Goal: Information Seeking & Learning: Learn about a topic

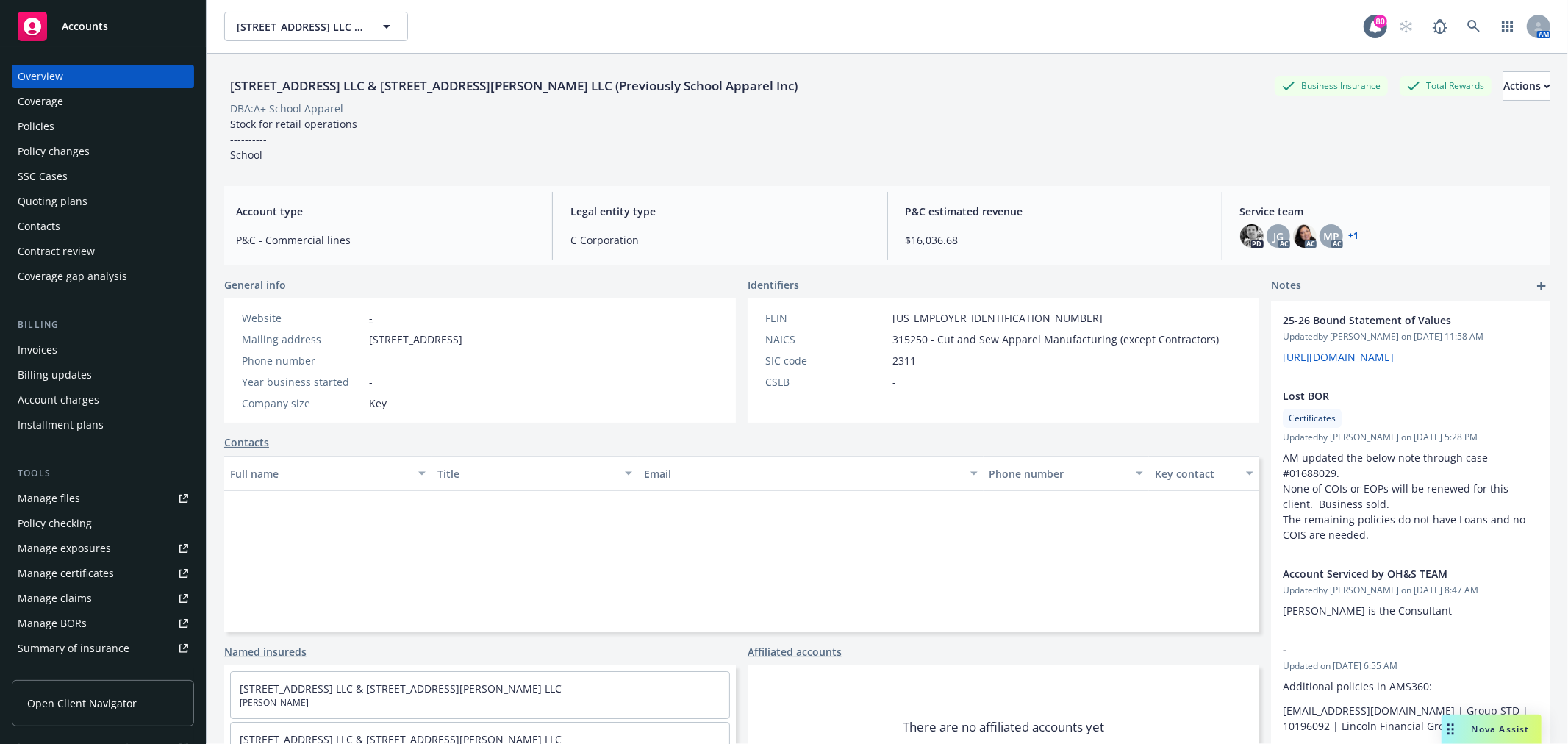
scroll to position [211, 0]
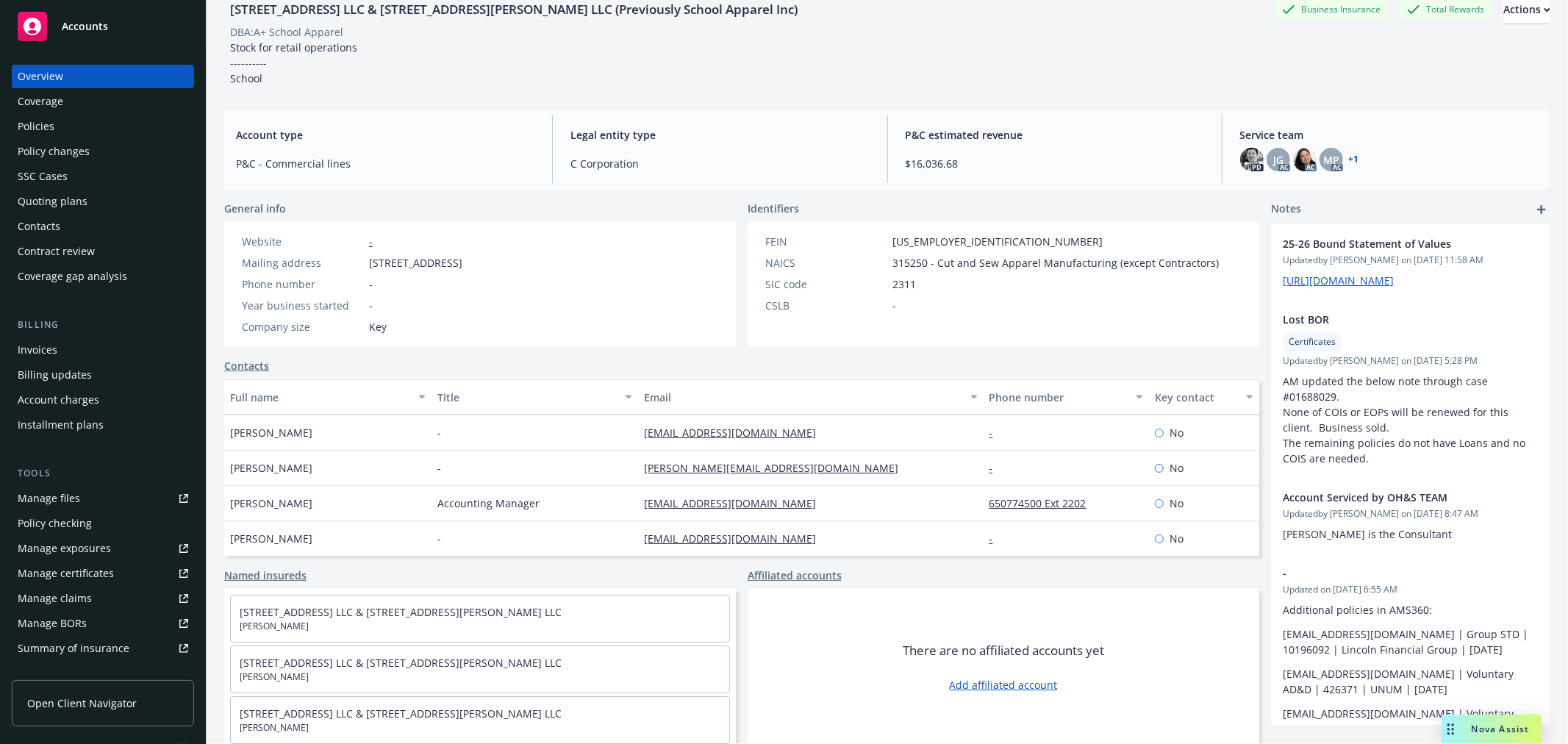
click at [100, 356] on div "Invoices" at bounding box center [103, 350] width 171 height 23
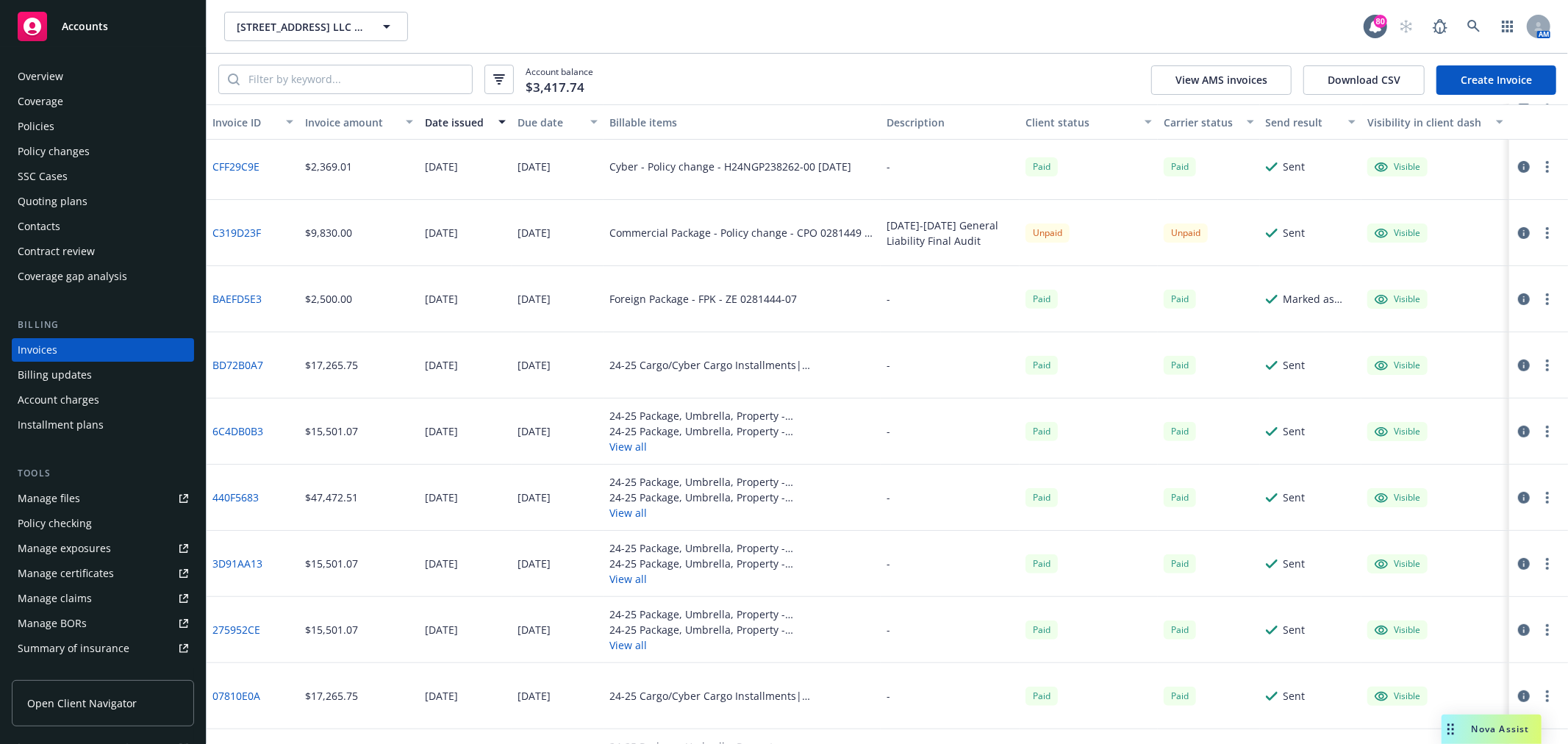
scroll to position [408, 0]
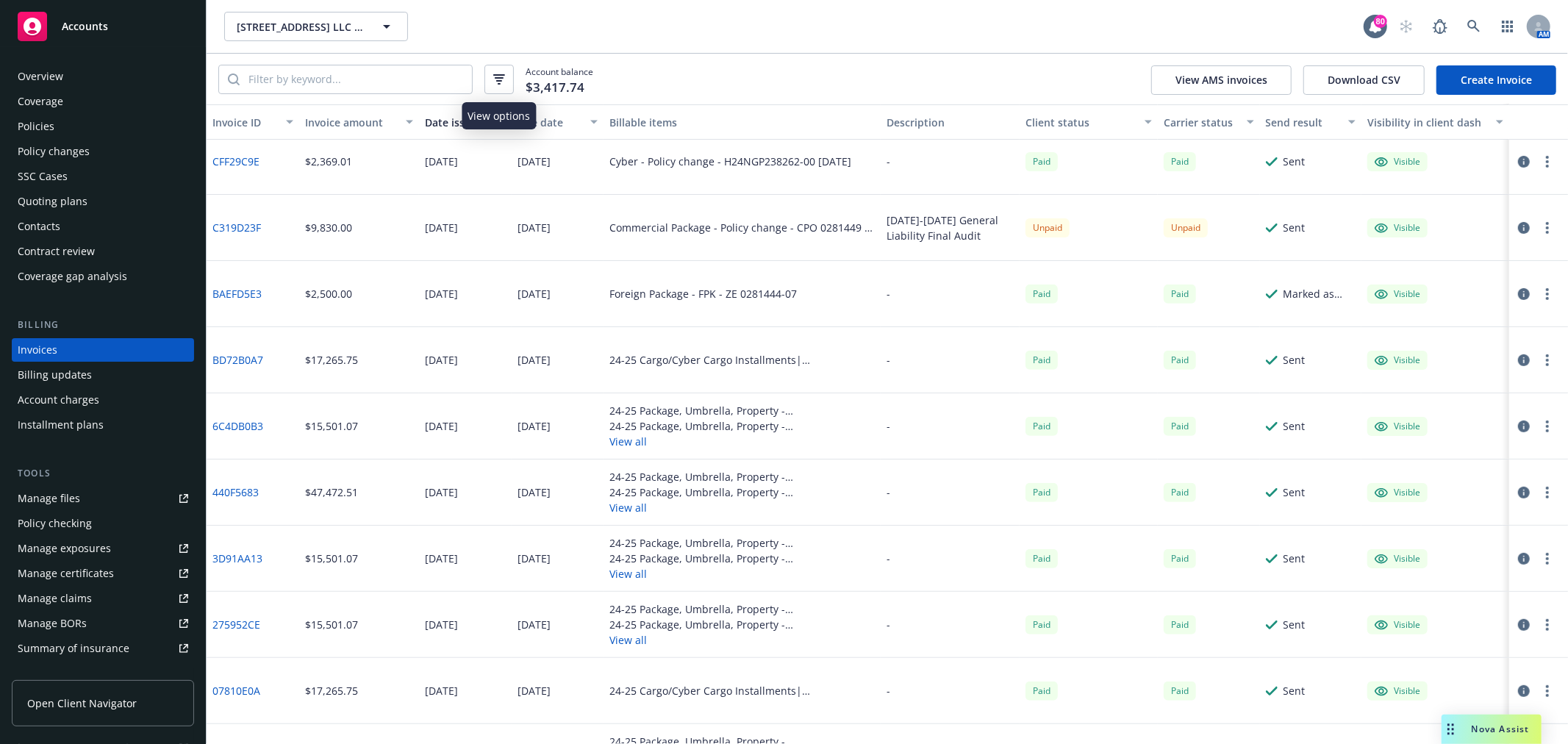
click at [489, 91] on button "button" at bounding box center [499, 79] width 30 height 30
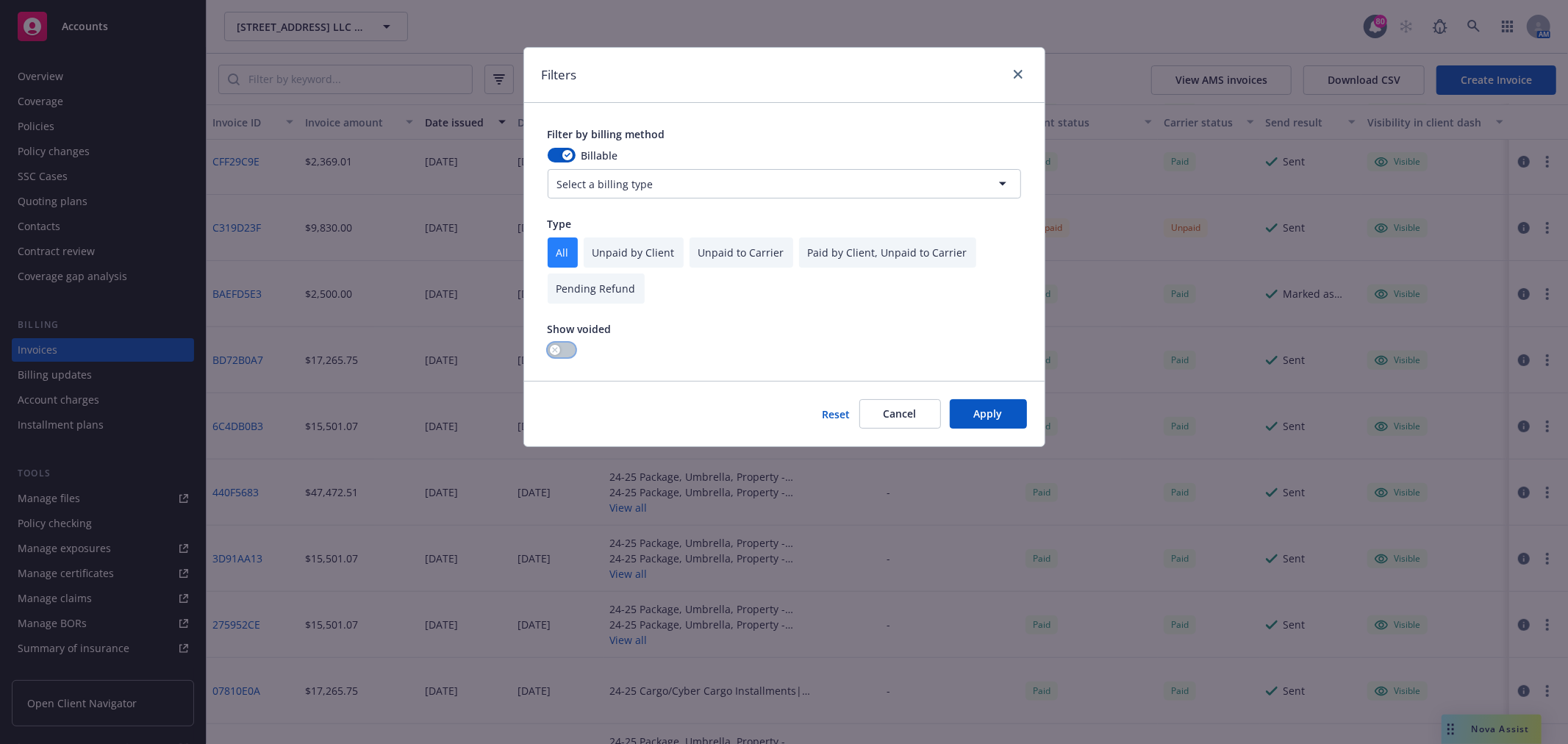
click at [561, 353] on button "button" at bounding box center [562, 350] width 28 height 15
click at [1000, 410] on button "Apply" at bounding box center [988, 414] width 77 height 30
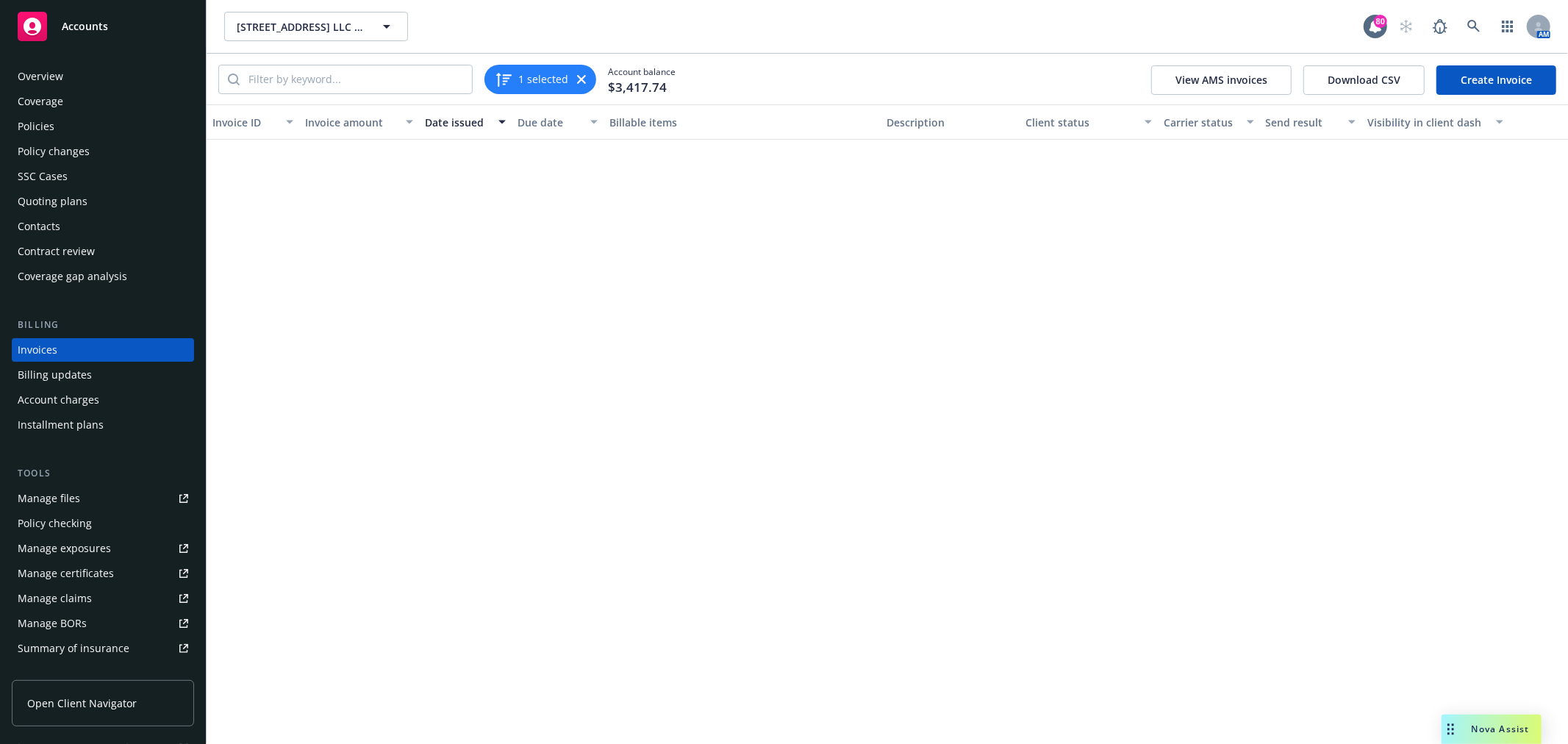
scroll to position [1069, 0]
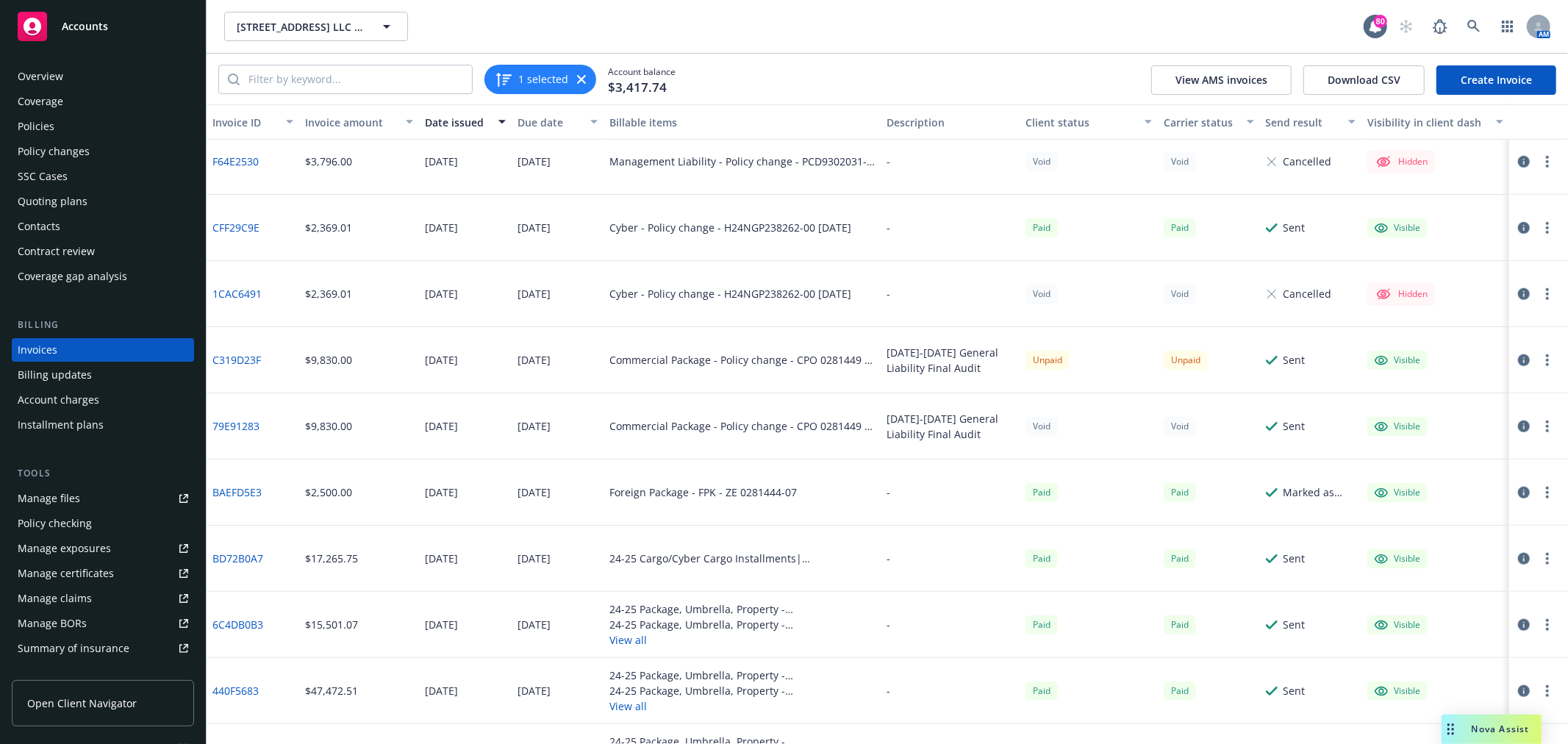
click at [549, 125] on div "Due date" at bounding box center [550, 122] width 65 height 16
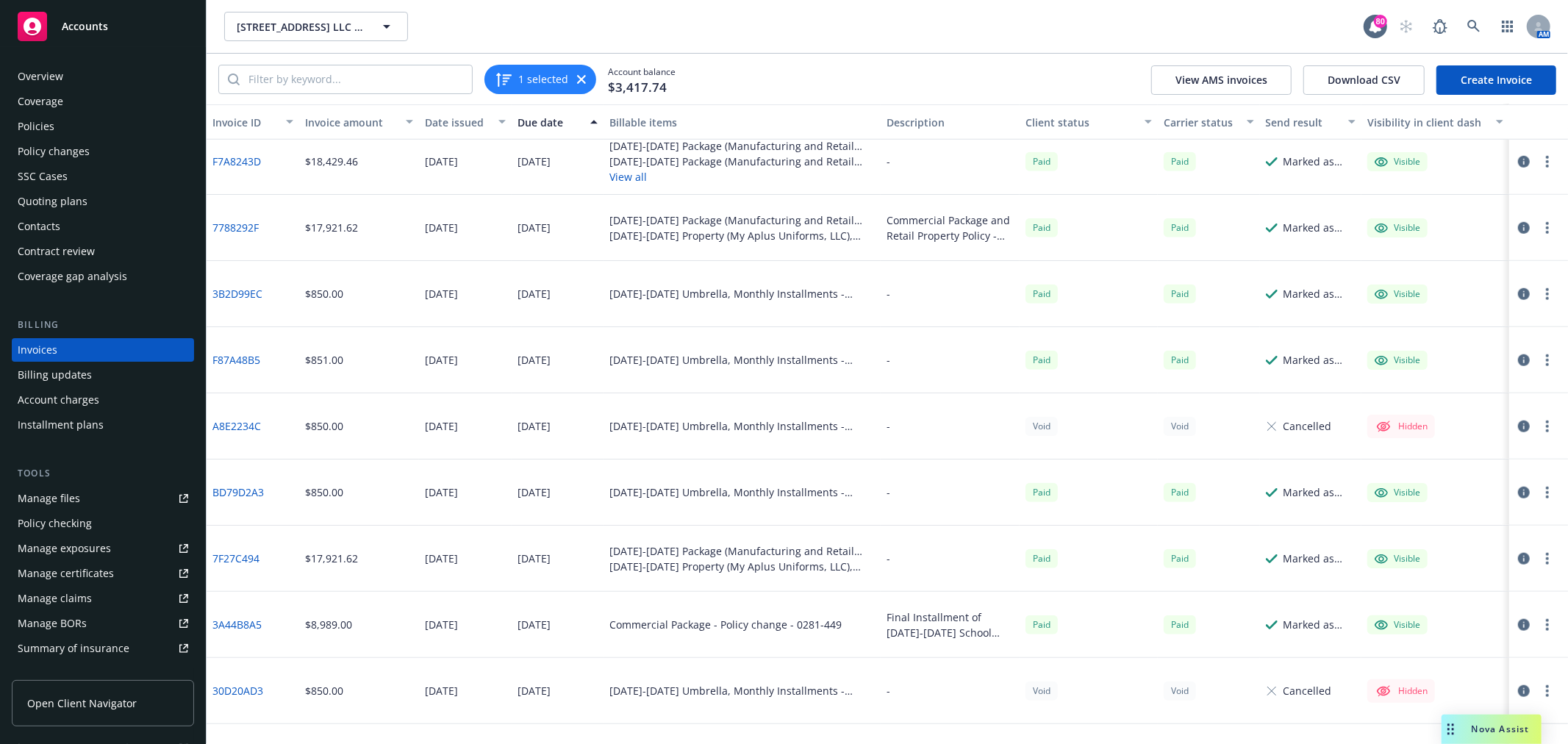
click at [554, 121] on div "Due date" at bounding box center [550, 122] width 65 height 16
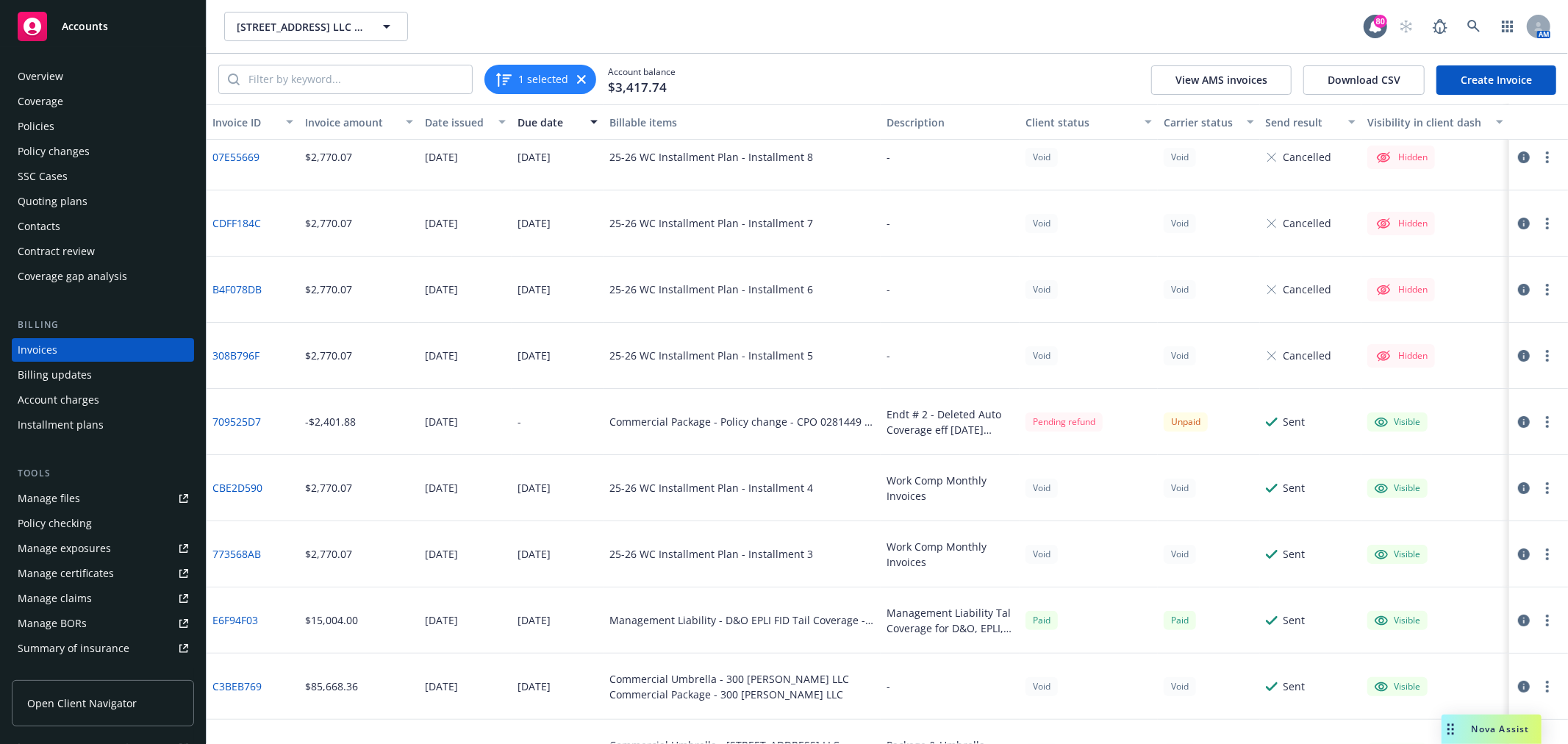
scroll to position [163, 0]
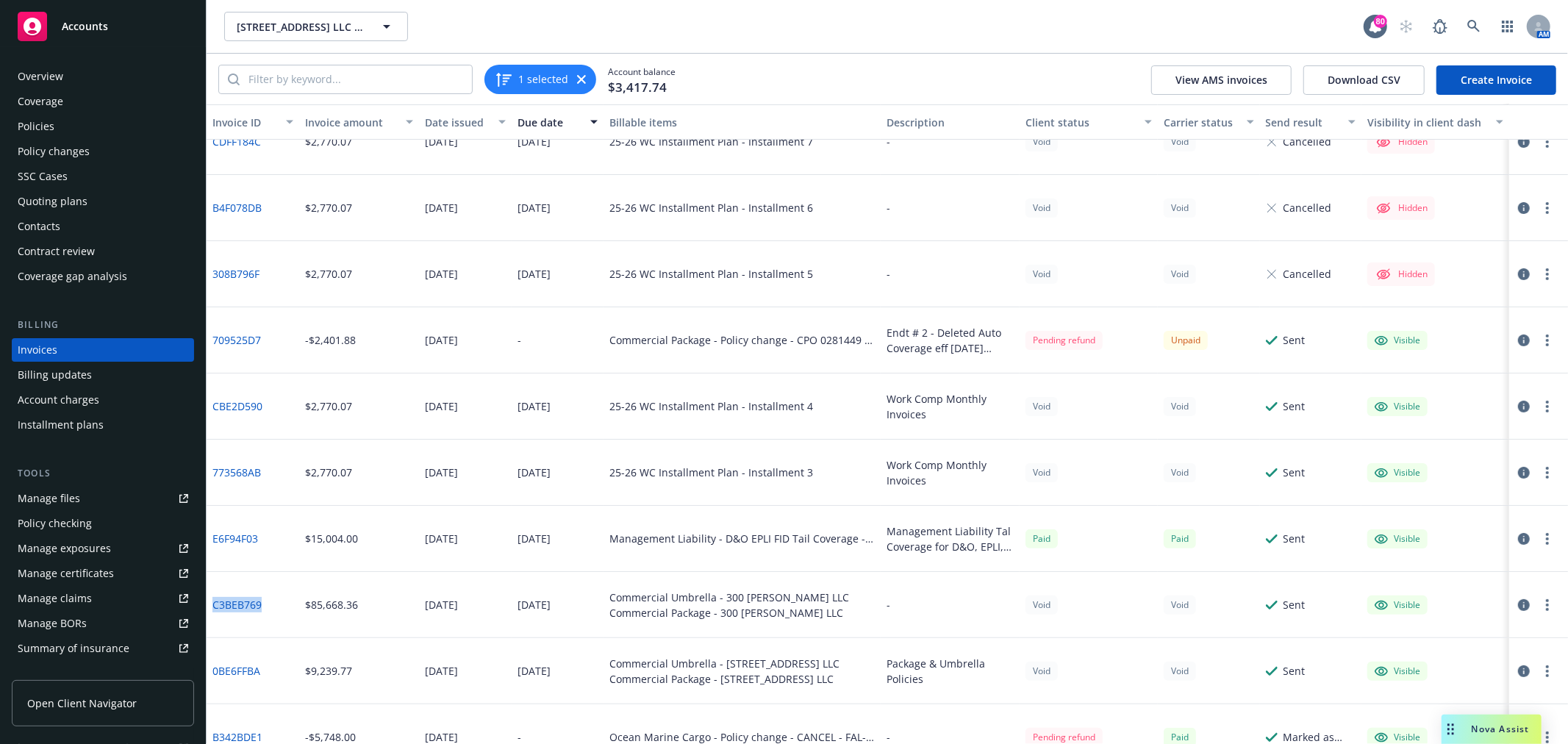
drag, startPoint x: 275, startPoint y: 600, endPoint x: 214, endPoint y: 600, distance: 61.0
click at [214, 600] on div "C3BEB769" at bounding box center [253, 605] width 93 height 66
copy link "C3BEB769"
click at [99, 127] on div "Policies" at bounding box center [103, 127] width 171 height 23
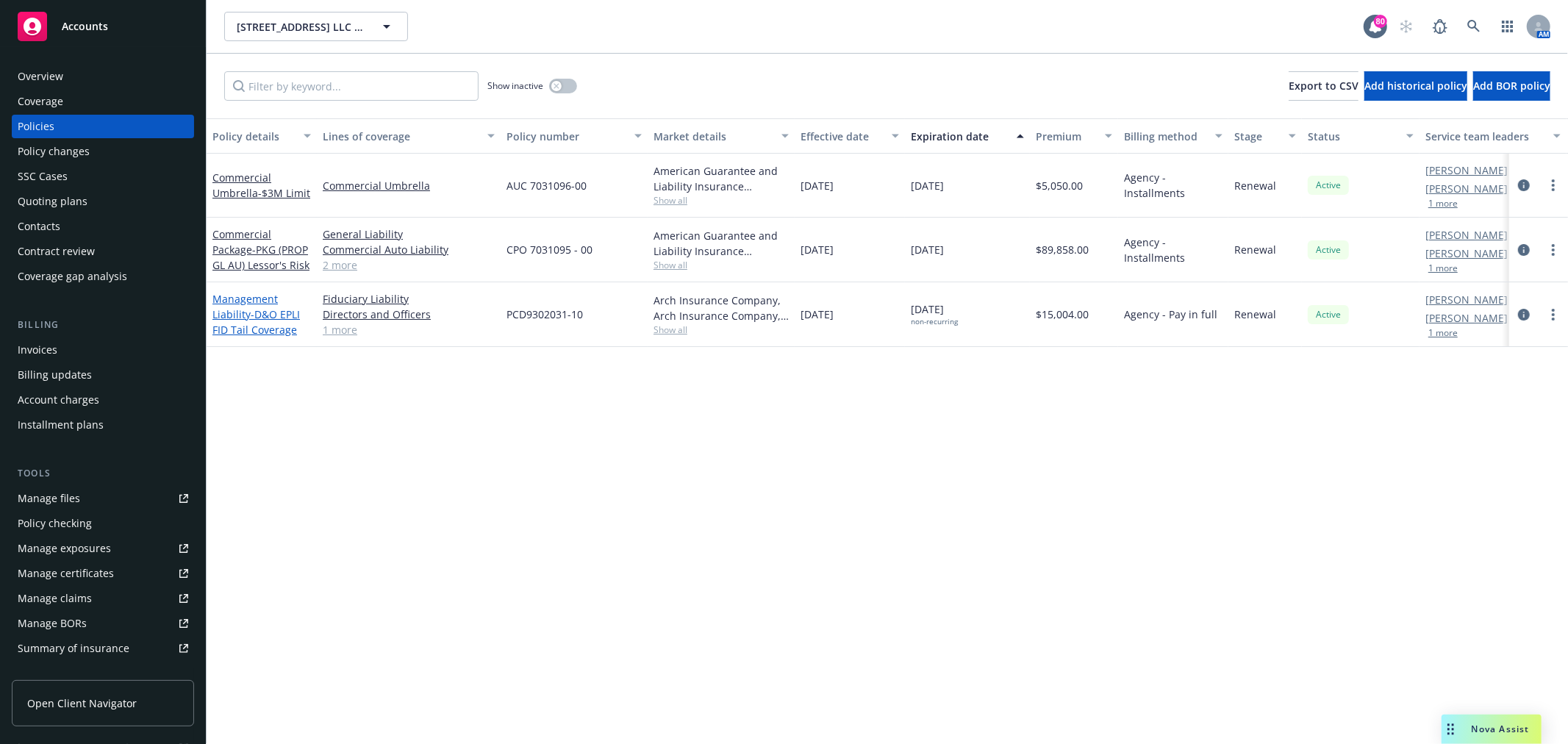
click at [248, 324] on span "- D&O EPLI FID Tail Coverage" at bounding box center [257, 322] width 88 height 30
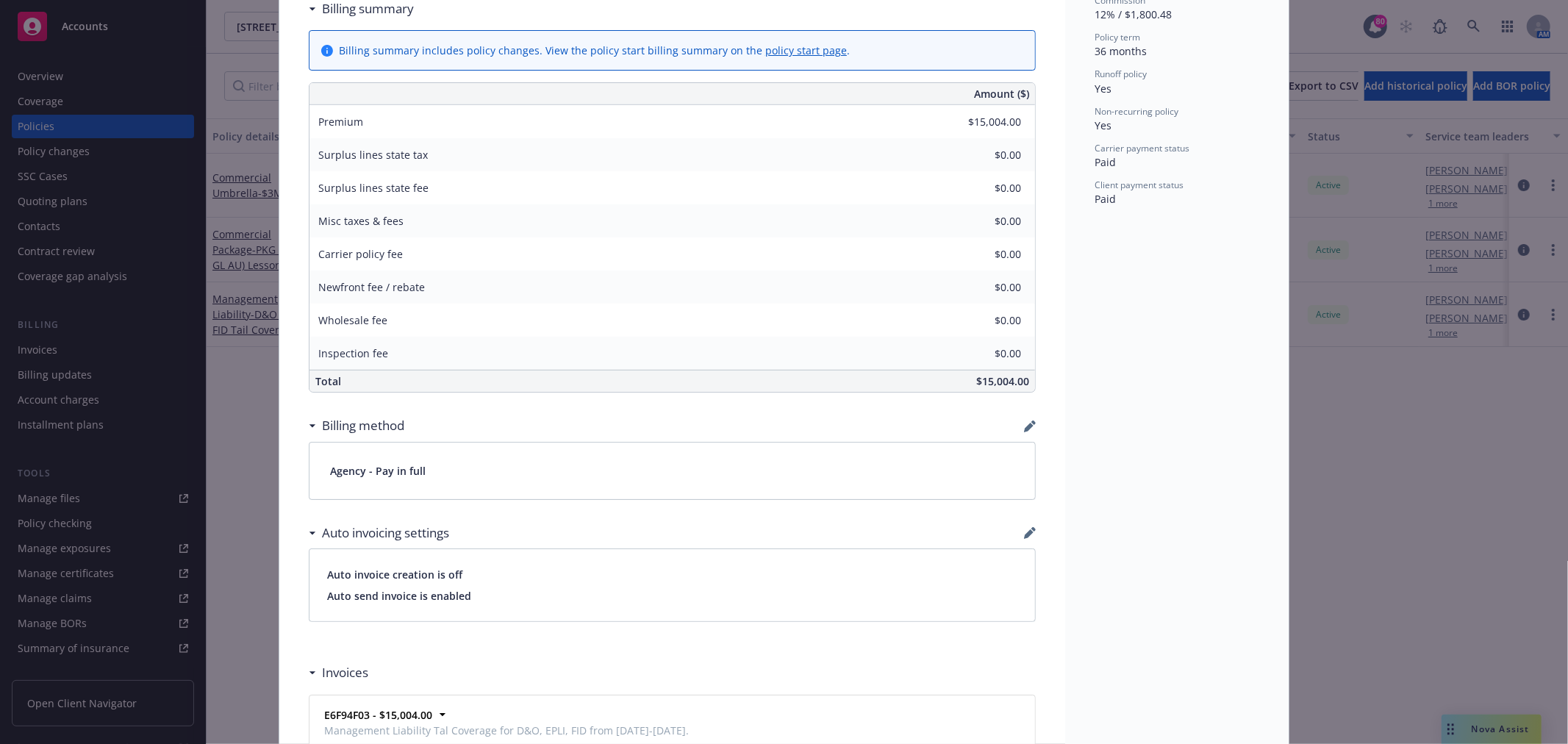
scroll to position [735, 0]
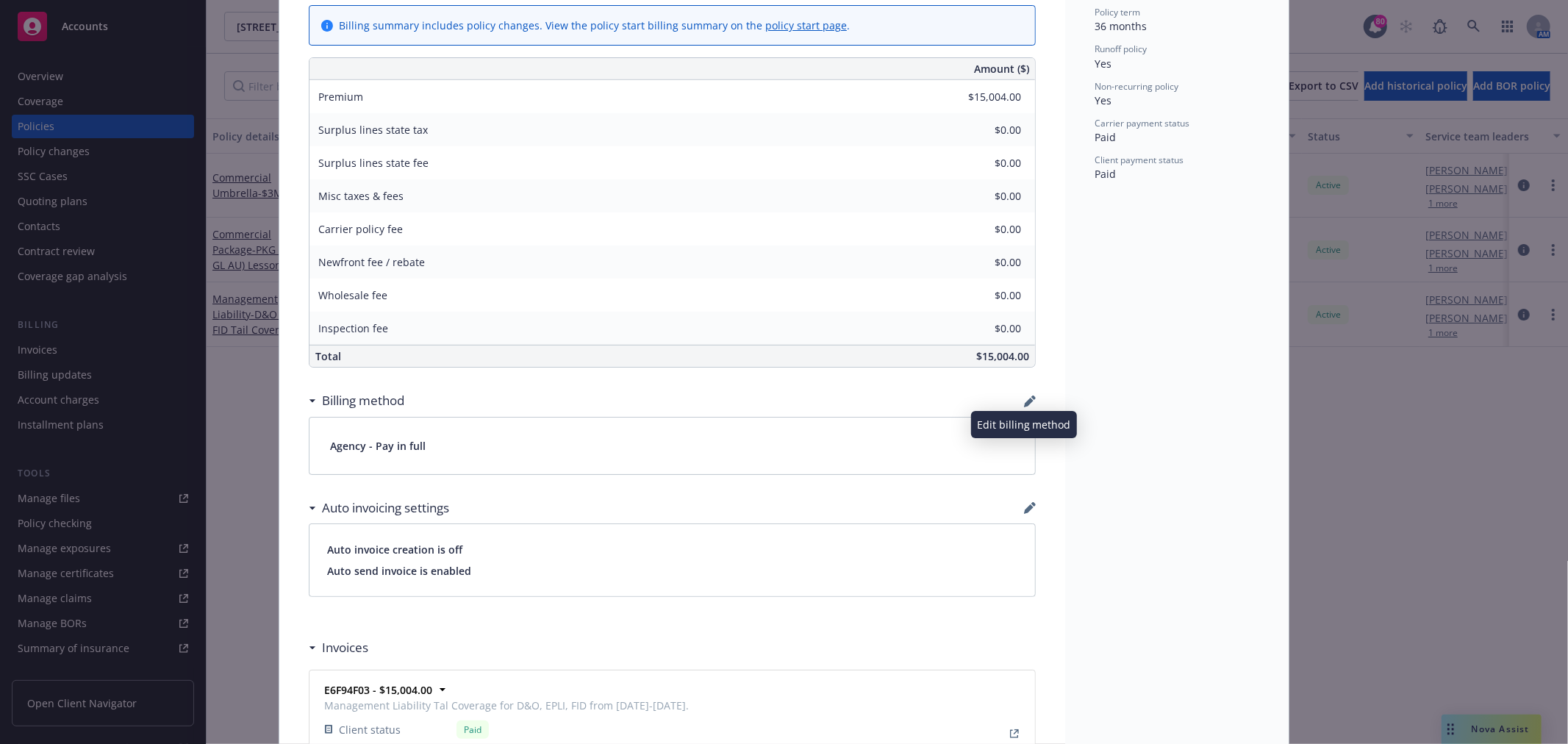
click at [1025, 397] on icon "button" at bounding box center [1030, 401] width 12 height 12
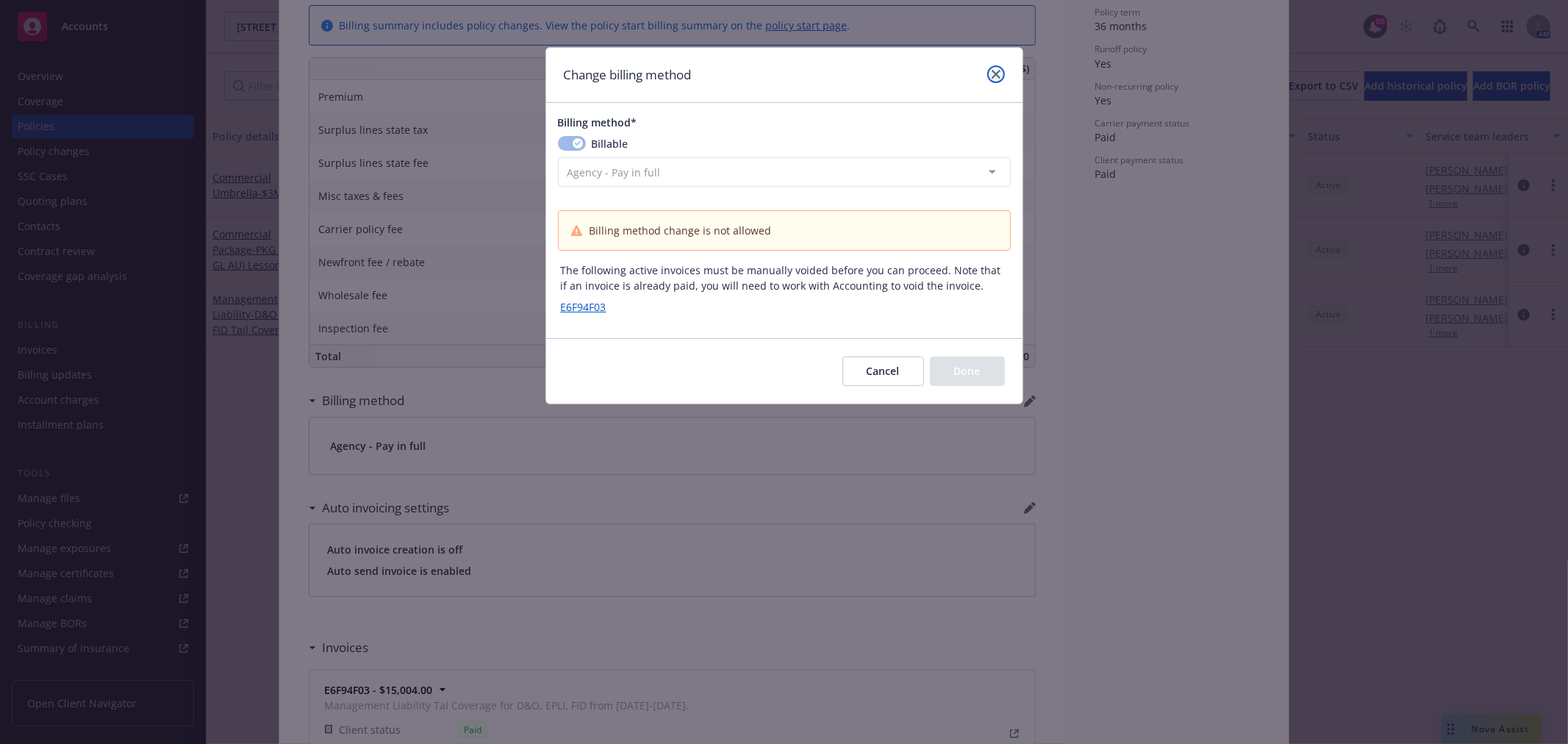
click at [1000, 70] on icon "close" at bounding box center [996, 74] width 9 height 9
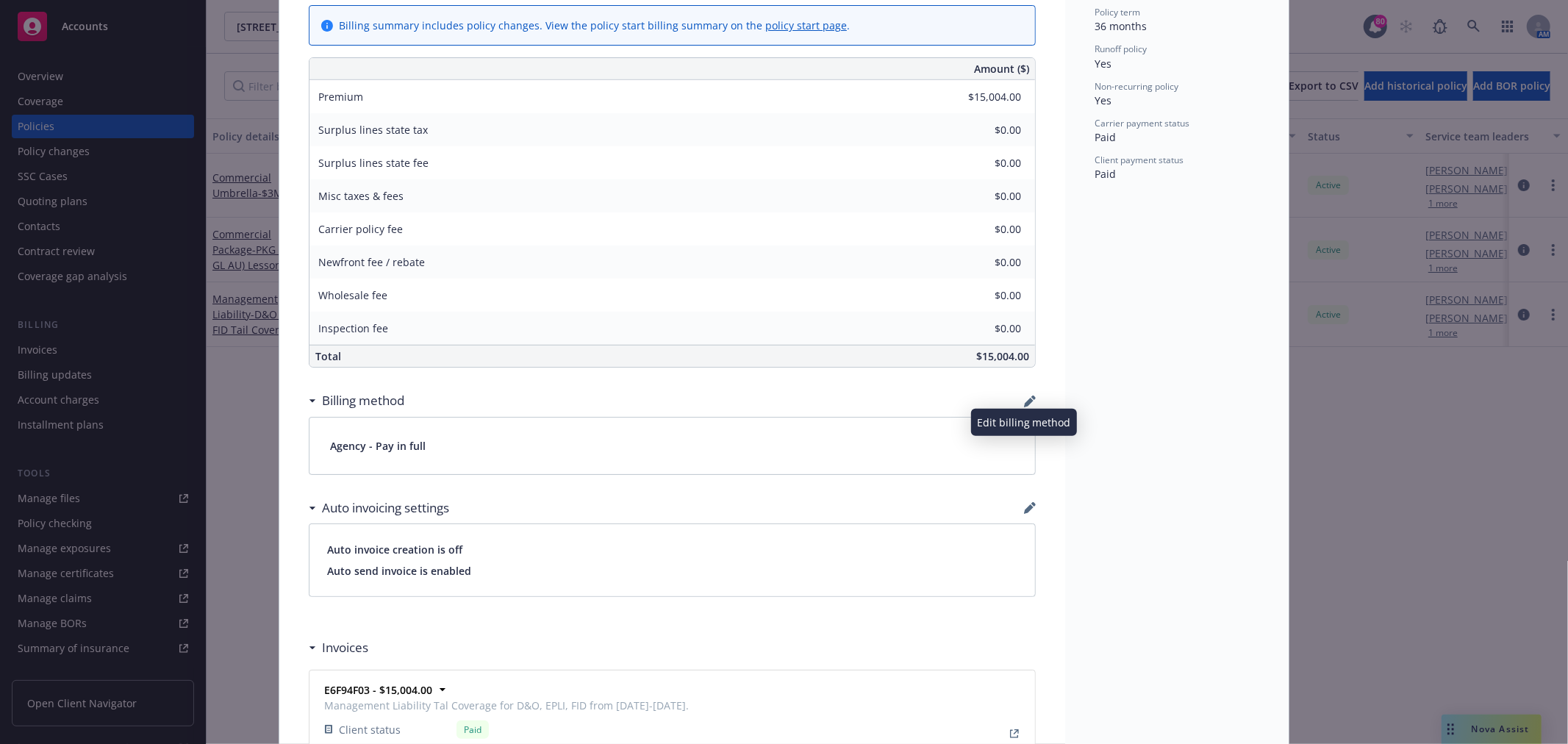
click at [1024, 403] on icon "button" at bounding box center [1029, 402] width 10 height 10
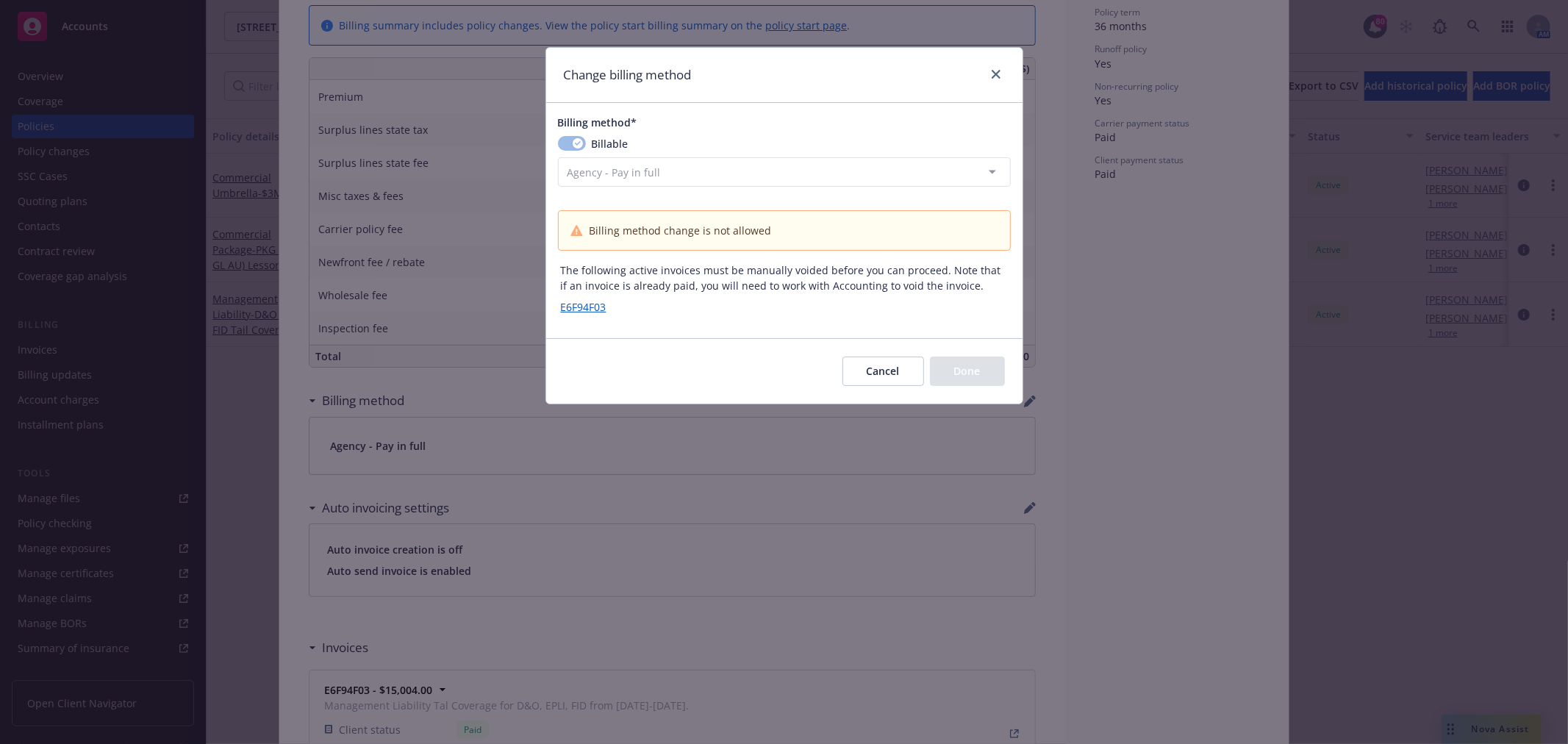
click at [895, 377] on button "Cancel" at bounding box center [883, 372] width 82 height 30
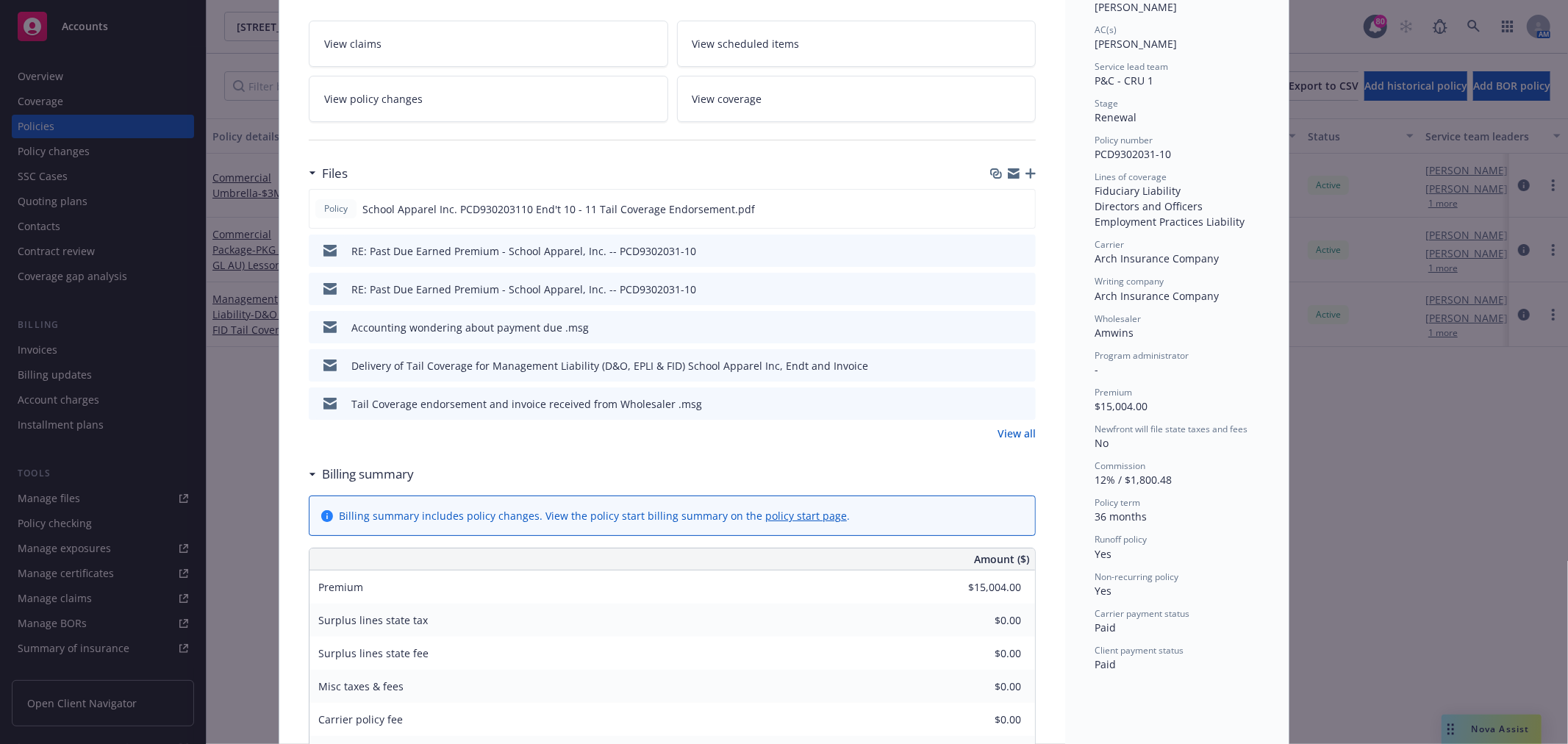
scroll to position [0, 0]
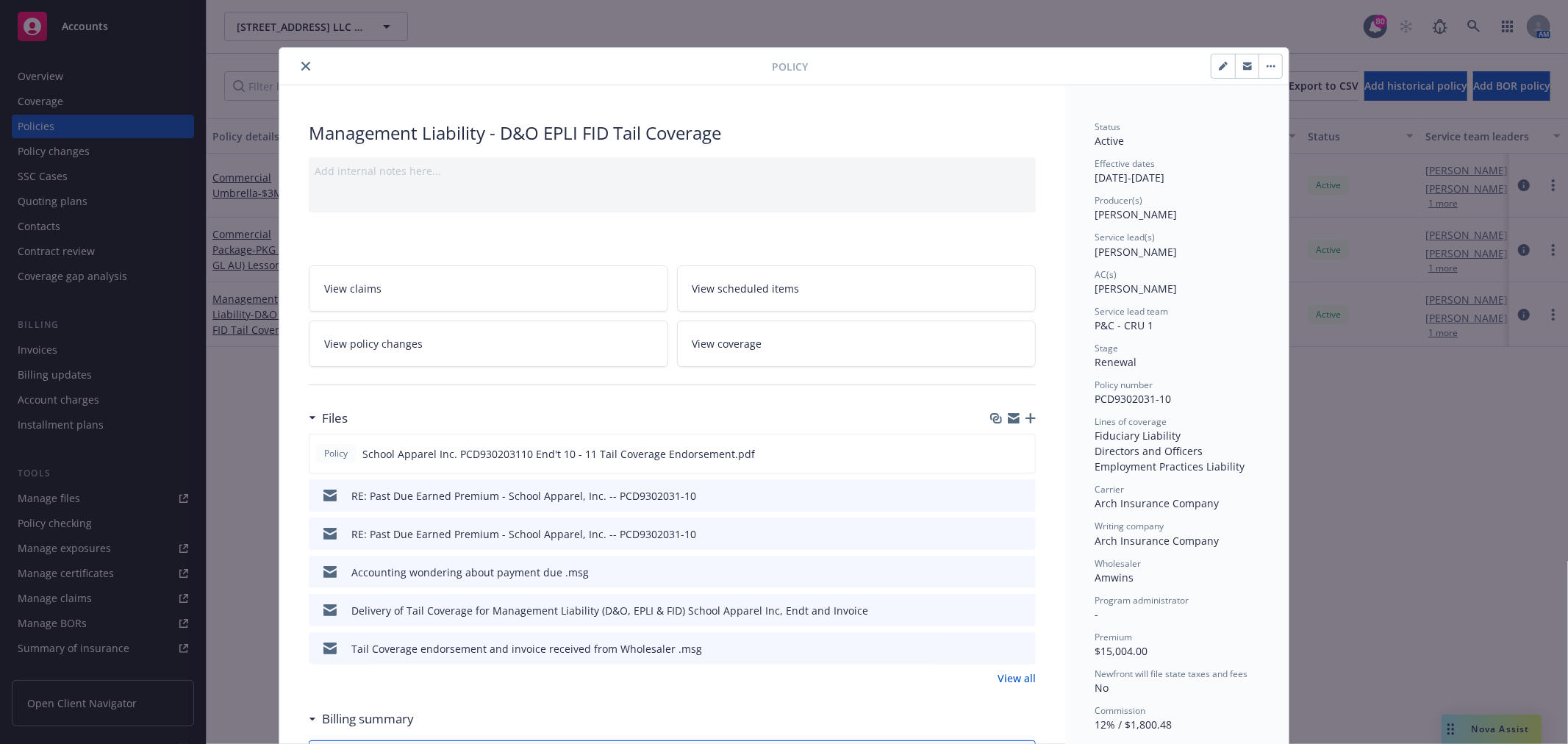
click at [304, 69] on icon "close" at bounding box center [305, 66] width 9 height 9
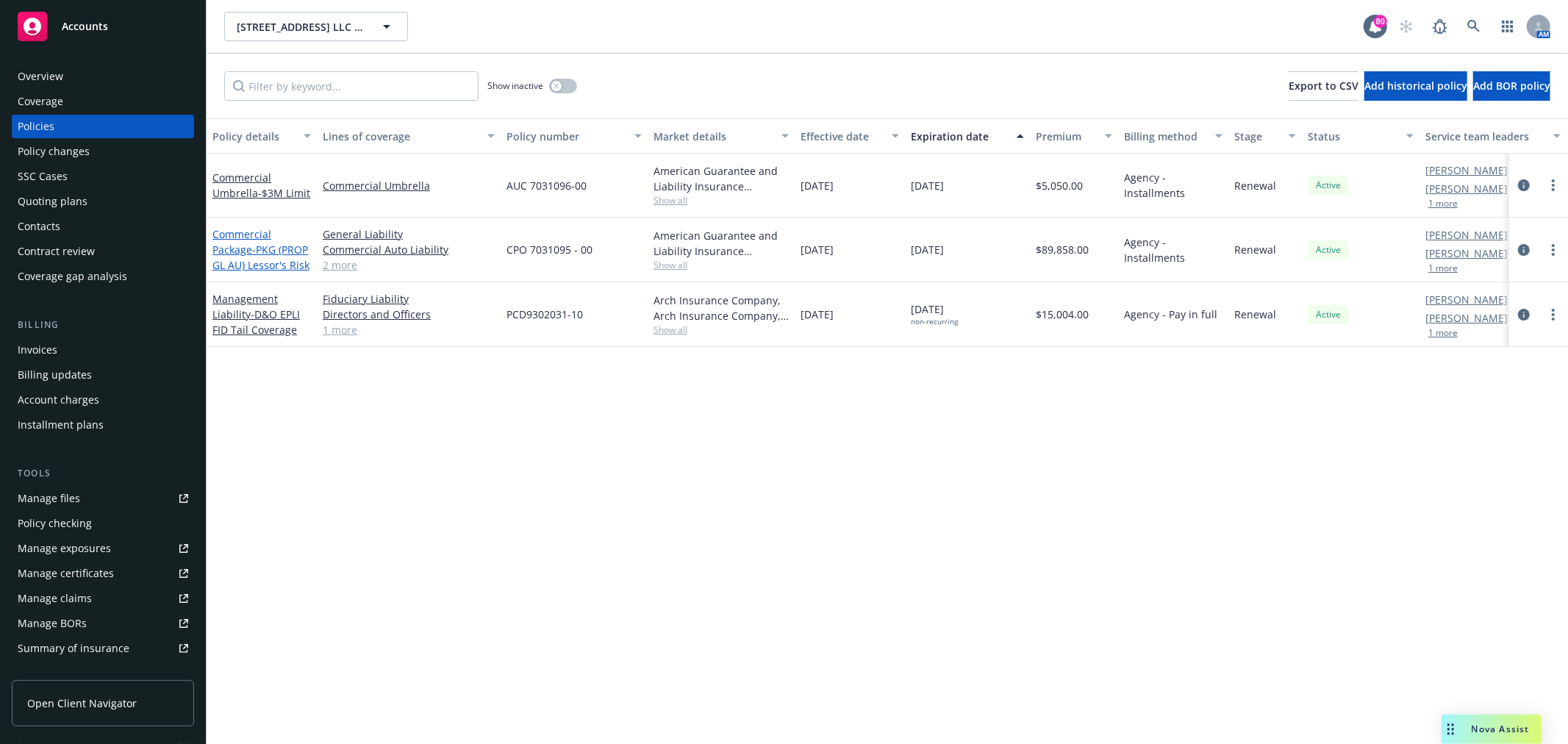
click at [257, 247] on span "- PKG (PROP GL AU) Lessor's Risk" at bounding box center [261, 257] width 97 height 30
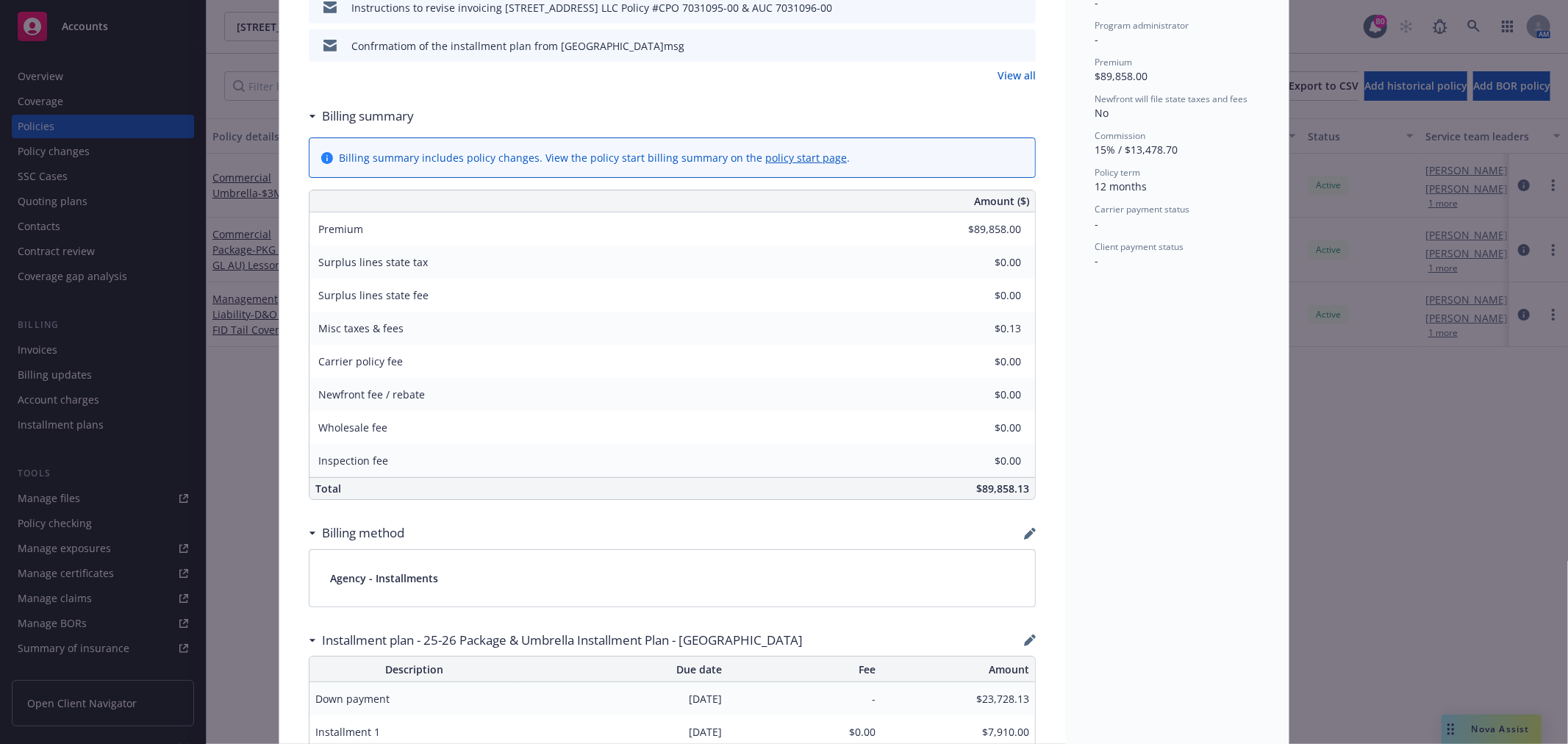
scroll to position [571, 0]
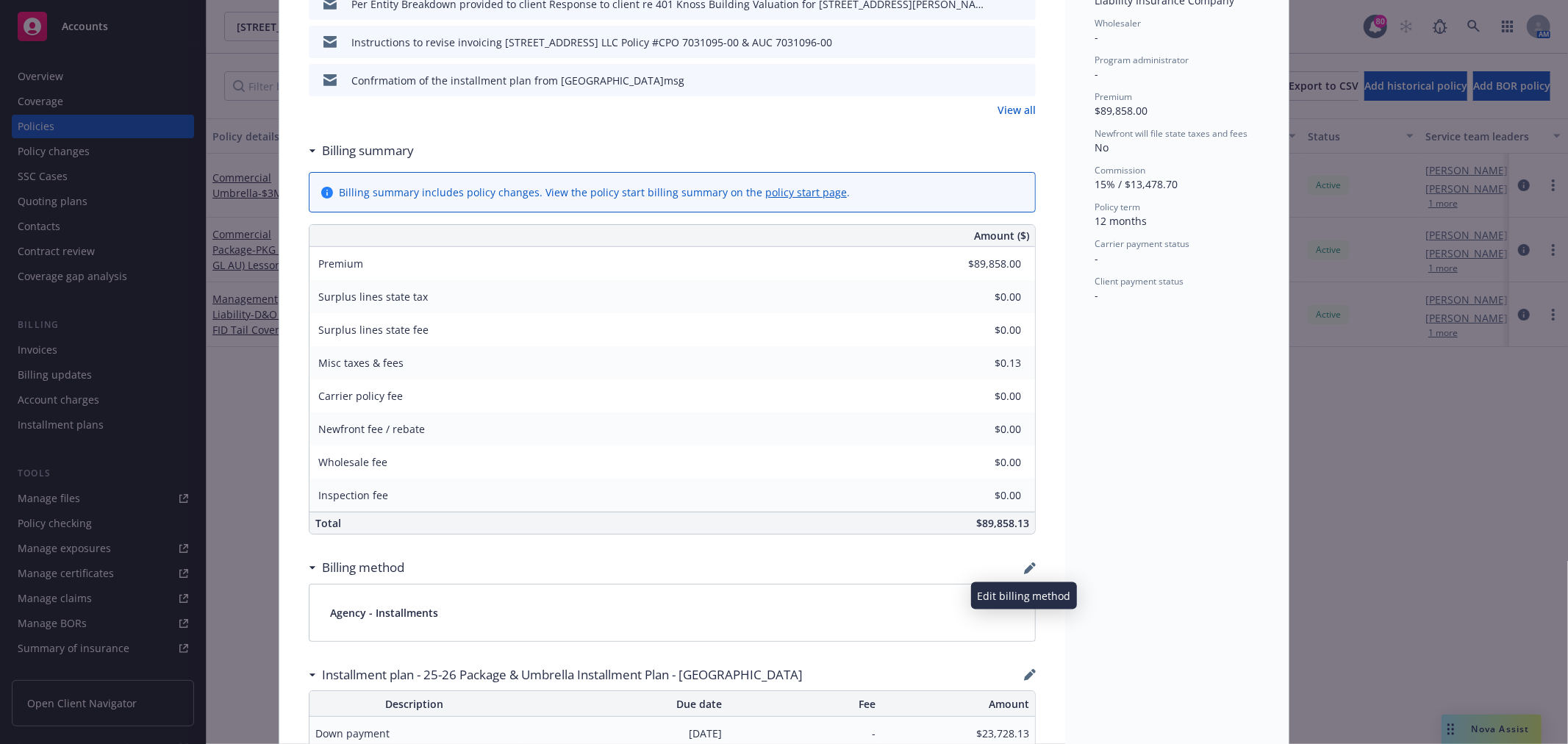
click at [1027, 569] on icon "button" at bounding box center [1030, 568] width 12 height 12
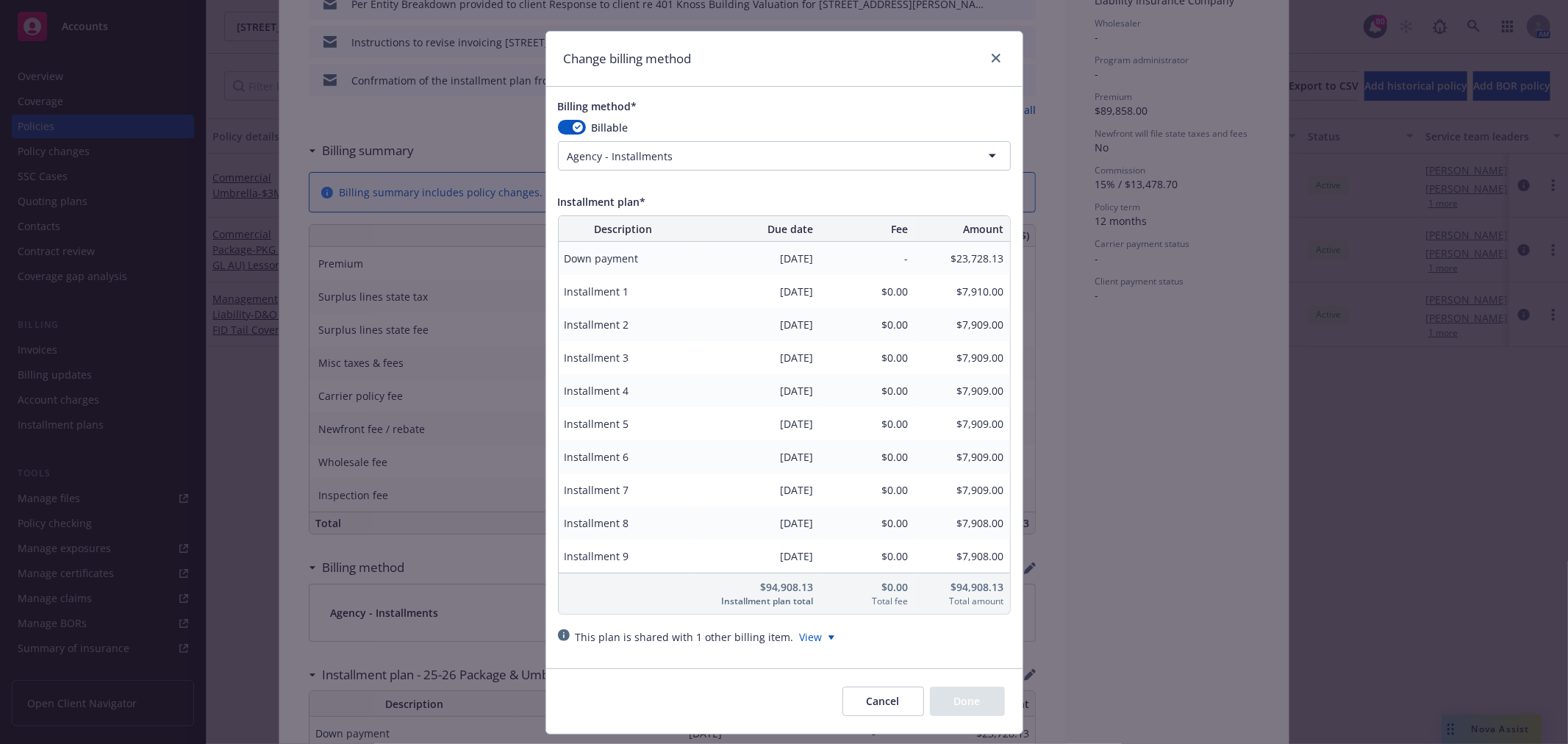
scroll to position [0, 0]
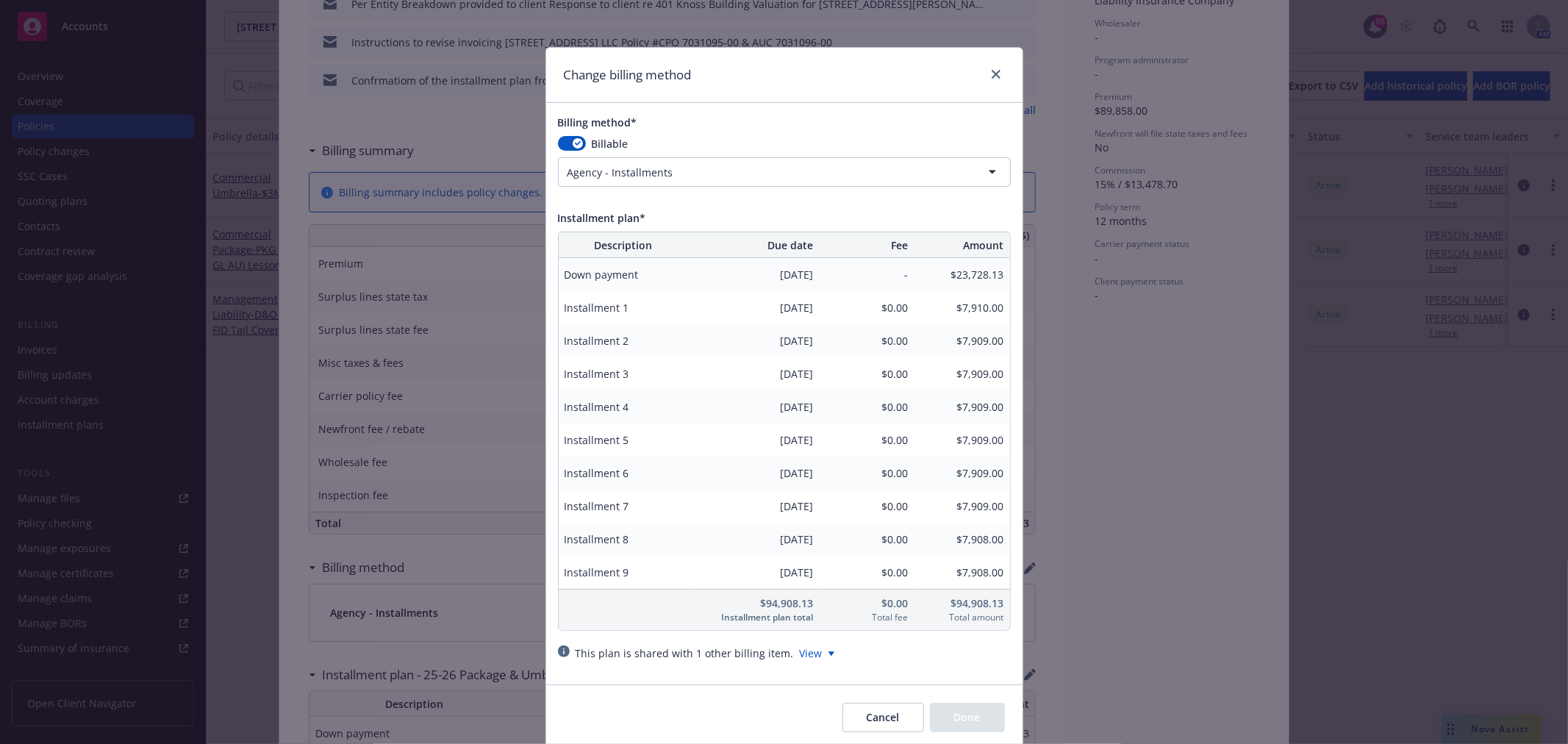
click at [987, 169] on html "Accounts Overview Coverage Policies Policy changes SSC Cases Quoting plans Cont…" at bounding box center [784, 372] width 1568 height 744
click at [614, 167] on html "Accounts Overview Coverage Policies Policy changes SSC Cases Quoting plans Cont…" at bounding box center [784, 372] width 1568 height 744
